Goal: Task Accomplishment & Management: Use online tool/utility

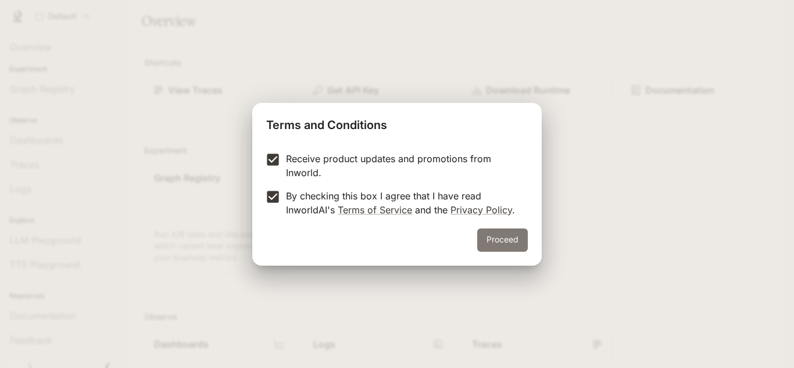
click at [517, 241] on button "Proceed" at bounding box center [502, 239] width 51 height 23
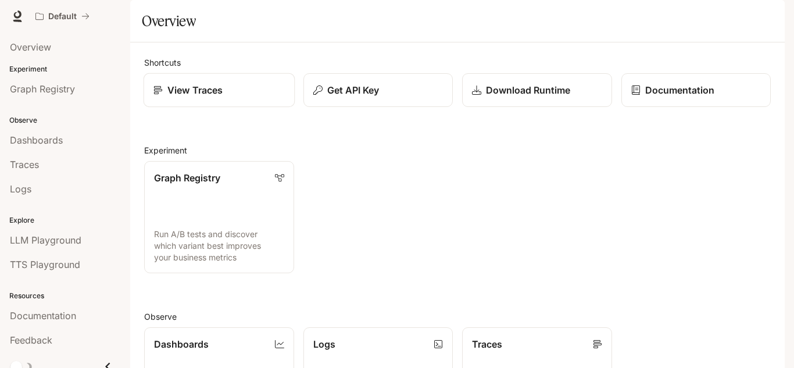
click at [256, 97] on div "View Traces" at bounding box center [218, 90] width 131 height 14
